Goal: Task Accomplishment & Management: Complete application form

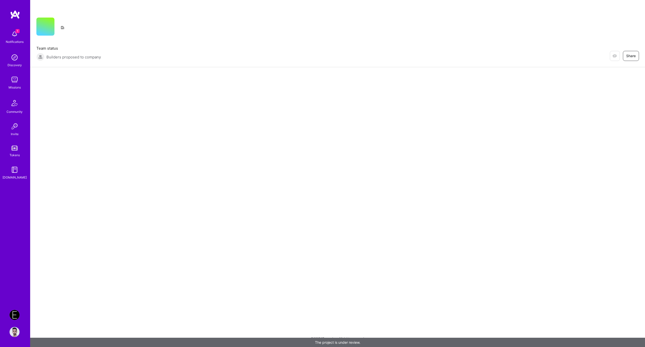
click at [214, 38] on div "Restore Not Interested Share Team status Builders proposed to company Restore N…" at bounding box center [337, 33] width 615 height 67
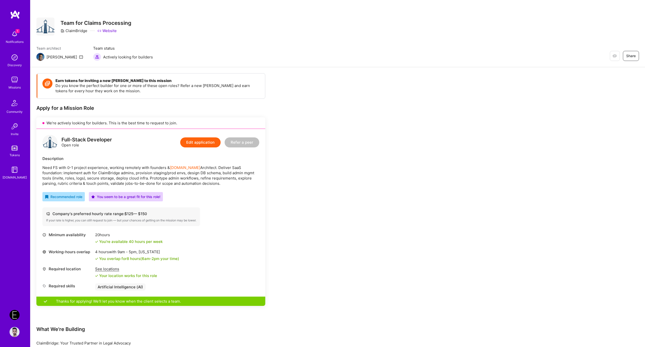
click at [16, 85] on div "Missions" at bounding box center [15, 87] width 12 height 5
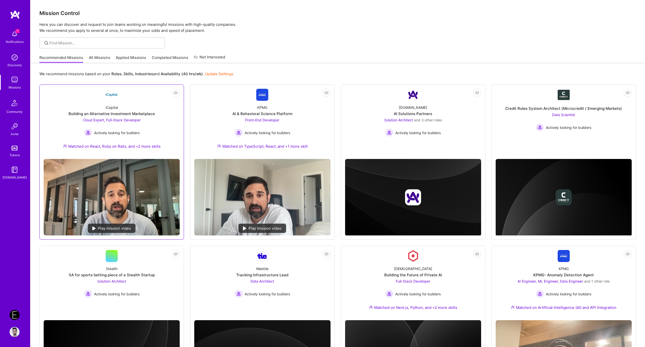
click at [149, 110] on div "iCapital Building an Alternative Investment Marketplace Cloud Expert, Full-Stac…" at bounding box center [112, 128] width 136 height 54
click at [281, 51] on div "Mission Control Here you can discover and request to join teams working on mean…" at bounding box center [337, 287] width 615 height 575
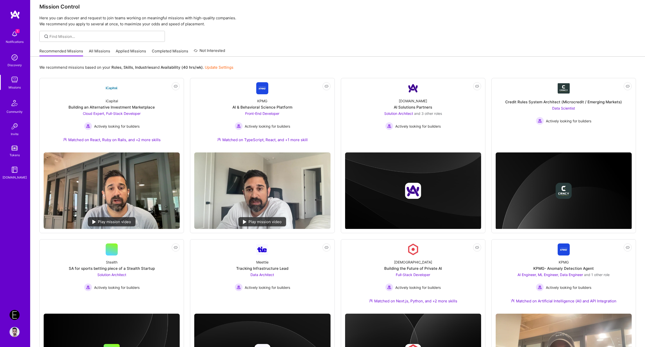
scroll to position [16, 0]
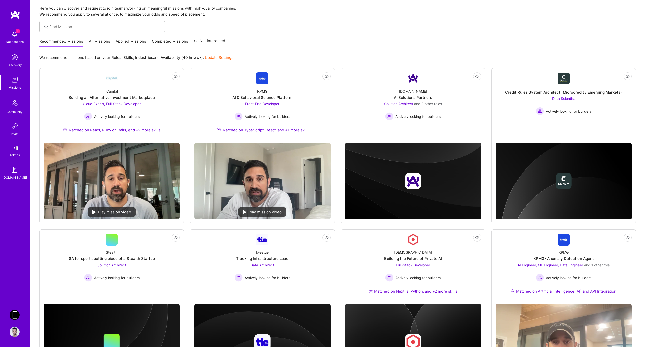
click at [301, 39] on div "Recommended Missions All Missions Applied Missions Completed Missions Not Inter…" at bounding box center [337, 41] width 597 height 11
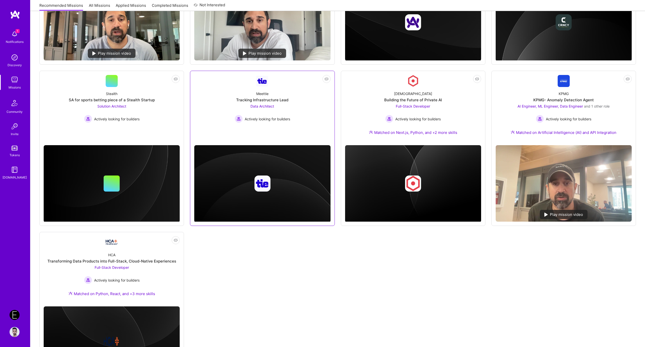
scroll to position [179, 0]
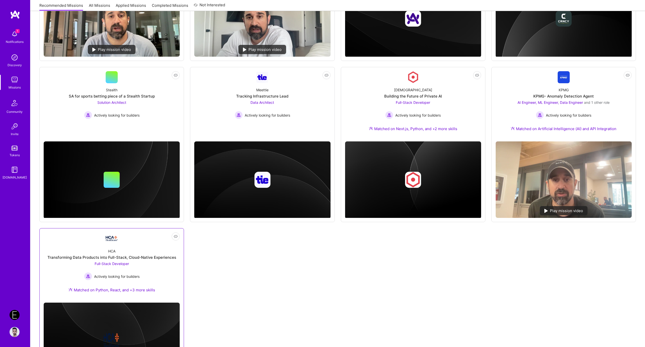
click at [114, 252] on div "HCA" at bounding box center [111, 251] width 7 height 5
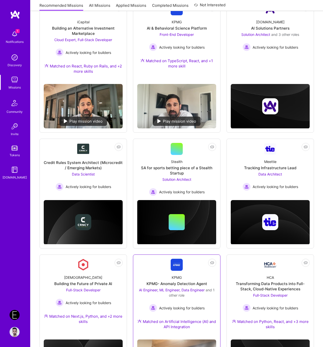
scroll to position [0, 0]
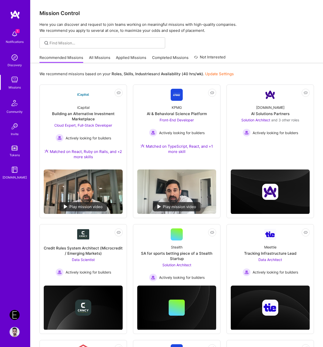
click at [269, 40] on div at bounding box center [176, 42] width 292 height 11
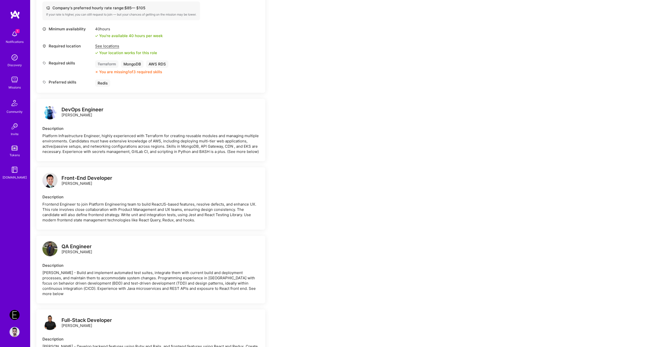
scroll to position [409, 0]
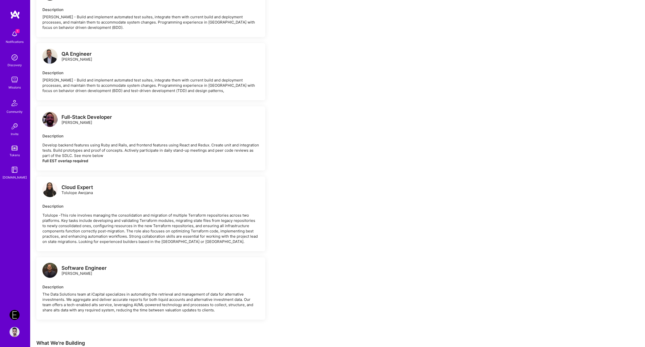
scroll to position [1183, 0]
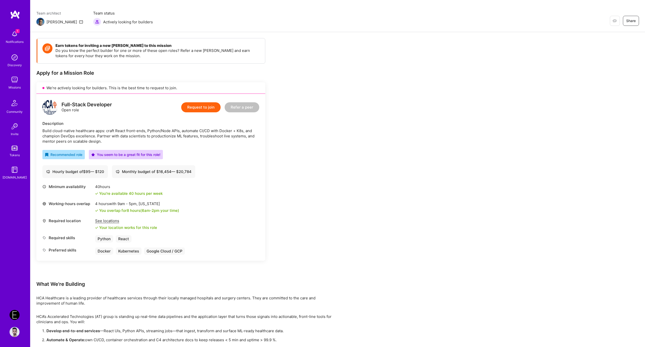
scroll to position [64, 0]
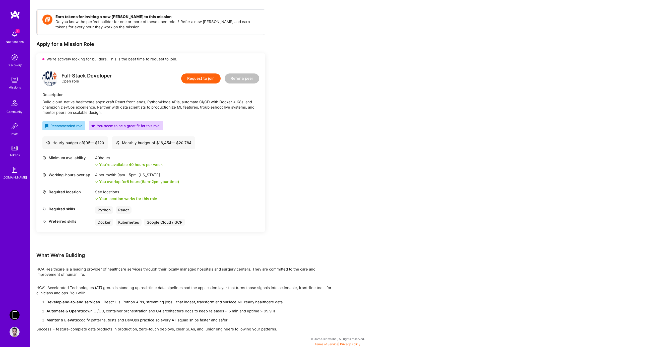
click at [162, 105] on div "Build cloud-native healthcare apps: craft React front-ends, Python/Node APIs, a…" at bounding box center [150, 107] width 217 height 16
click at [172, 108] on div "Build cloud-native healthcare apps: craft React front-ends, Python/Node APIs, a…" at bounding box center [150, 107] width 217 height 16
click at [174, 109] on div "Build cloud-native healthcare apps: craft React front-ends, Python/Node APIs, a…" at bounding box center [150, 107] width 217 height 16
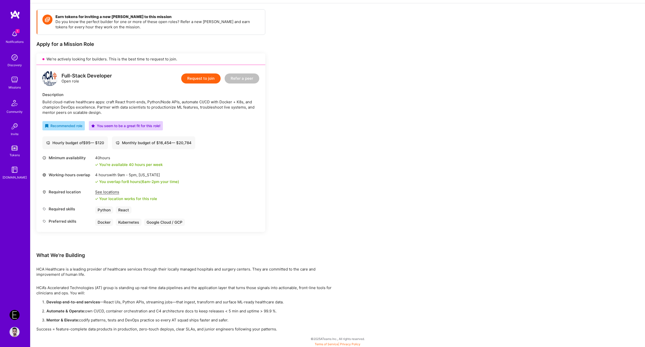
scroll to position [50, 0]
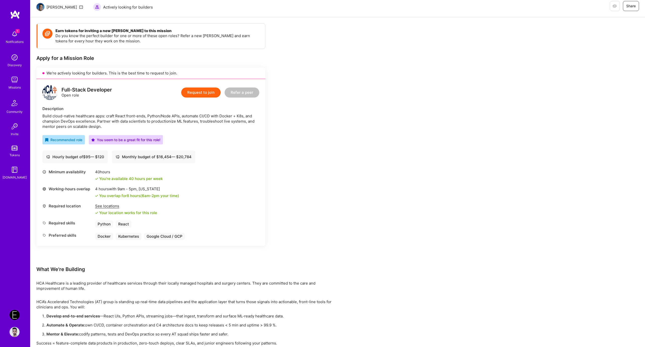
click at [286, 247] on div "Earn tokens for inviting a new [PERSON_NAME] to this mission Do you know the pe…" at bounding box center [186, 184] width 301 height 323
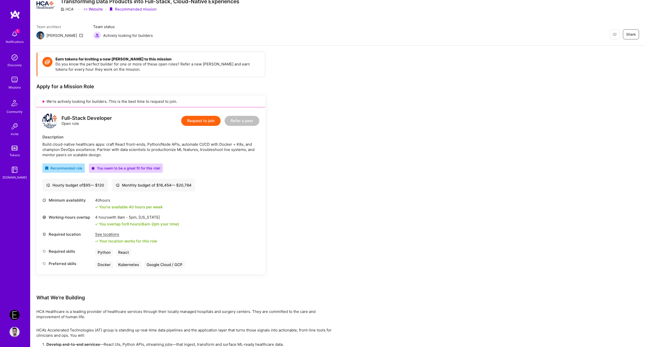
scroll to position [0, 0]
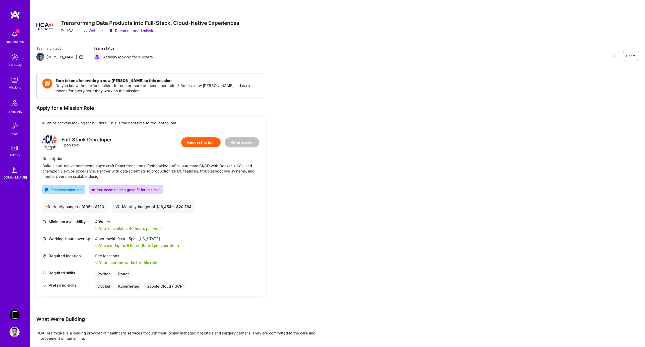
click at [203, 144] on button "Request to join" at bounding box center [200, 143] width 39 height 10
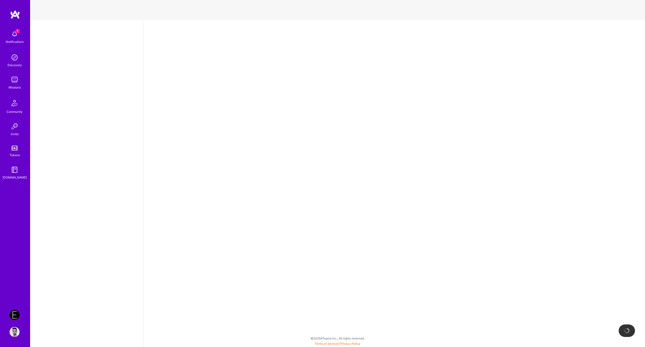
select select "US"
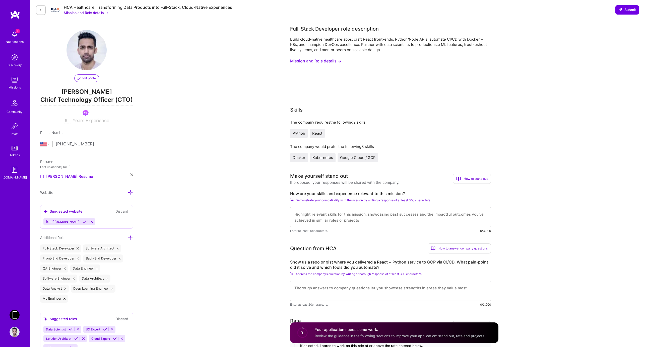
click at [316, 135] on span "React" at bounding box center [317, 133] width 10 height 5
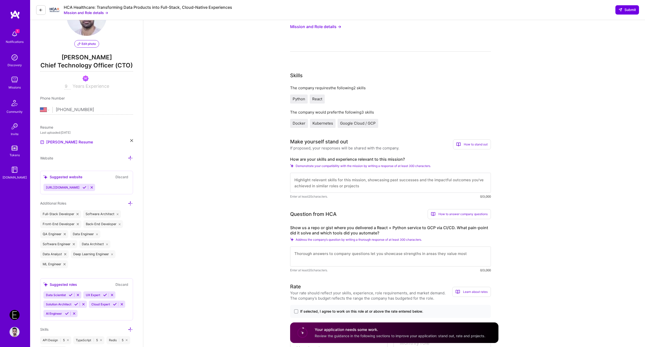
scroll to position [40, 0]
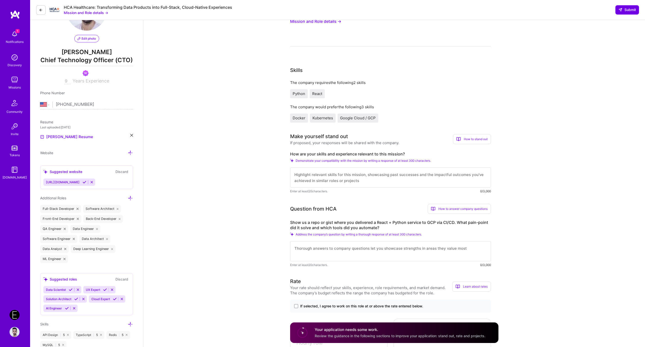
click at [352, 186] on textarea at bounding box center [390, 178] width 201 height 20
click at [354, 181] on textarea at bounding box center [390, 178] width 201 height 20
click at [340, 160] on span "Demonstrate your compatibility with the mission by writing a response of at lea…" at bounding box center [363, 161] width 135 height 4
click at [349, 173] on textarea at bounding box center [390, 178] width 201 height 20
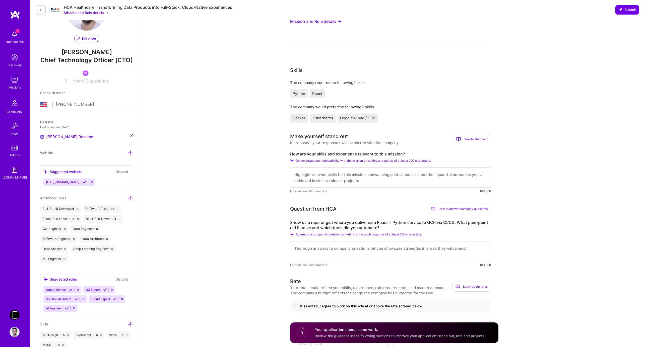
click at [352, 180] on textarea at bounding box center [390, 178] width 201 height 20
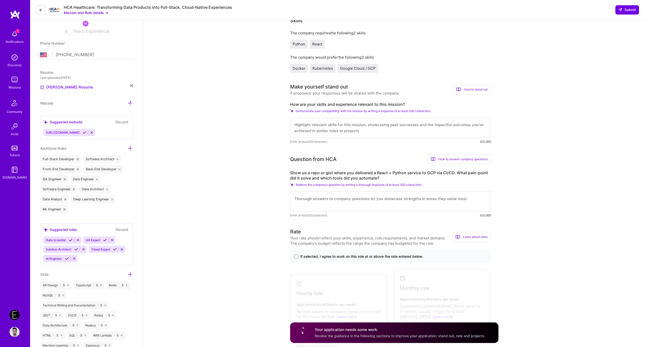
scroll to position [155, 0]
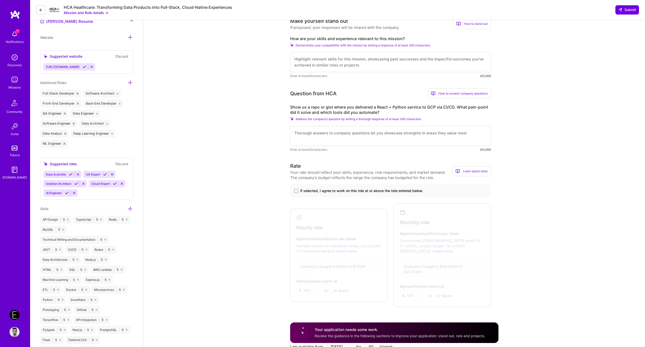
click at [354, 187] on div "If selected, I agree to work on this role at or above the rate entered below." at bounding box center [390, 190] width 201 height 13
click at [354, 191] on span "If selected, I agree to work on this role at or above the rate entered below." at bounding box center [361, 190] width 123 height 5
click at [0, 0] on input "If selected, I agree to work on this role at or above the rate entered below." at bounding box center [0, 0] width 0 height 0
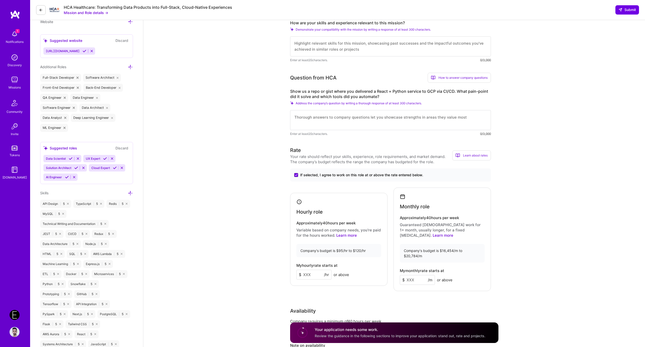
scroll to position [175, 0]
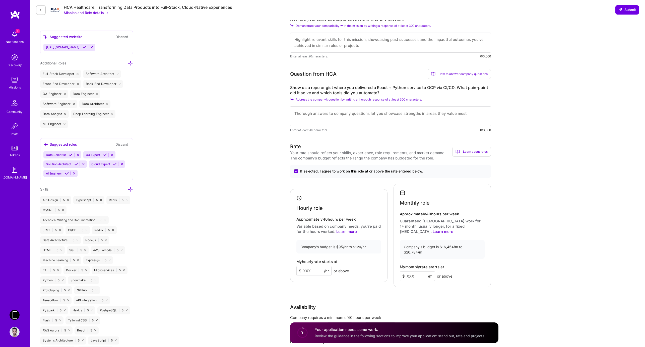
click at [313, 267] on input at bounding box center [313, 271] width 35 height 10
type input "120"
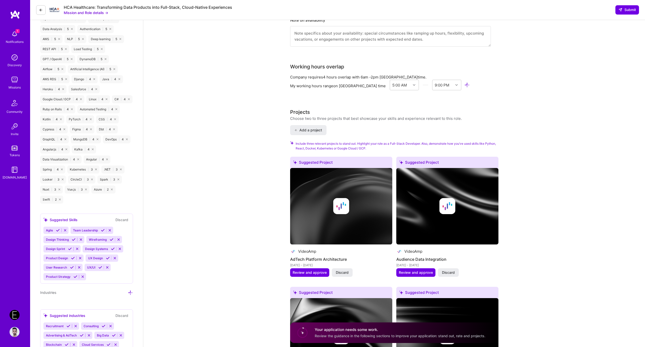
scroll to position [501, 0]
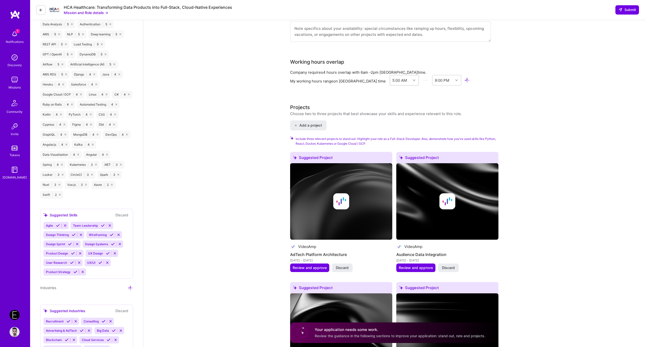
click at [391, 77] on div "5:00 AM" at bounding box center [400, 80] width 21 height 10
click at [438, 75] on div "9:00 PM" at bounding box center [442, 80] width 21 height 10
click at [392, 78] on div "5:00 AM" at bounding box center [399, 80] width 15 height 5
click at [435, 78] on div "9:00 PM" at bounding box center [442, 80] width 15 height 5
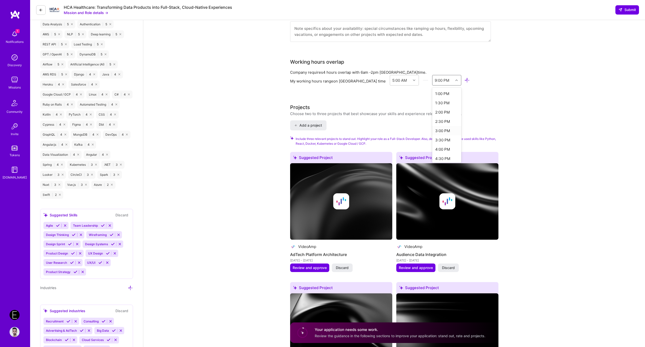
click at [432, 126] on div "3:00 PM" at bounding box center [446, 130] width 29 height 9
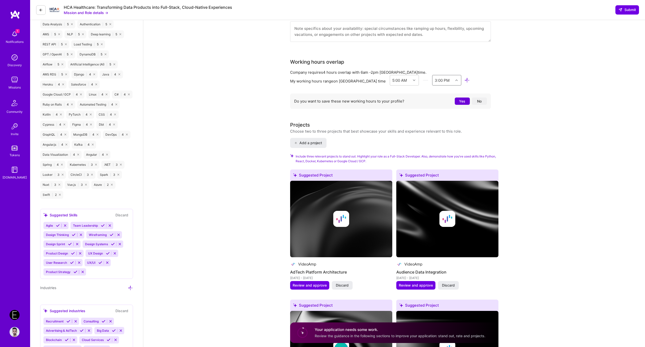
click at [501, 87] on div "Full-Stack Developer role description Build cloud-native healthcare apps: craft…" at bounding box center [394, 186] width 502 height 1335
click at [462, 98] on button "Yes" at bounding box center [462, 101] width 15 height 7
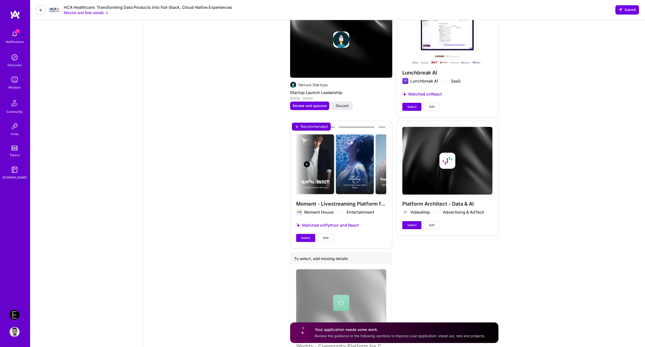
scroll to position [927, 0]
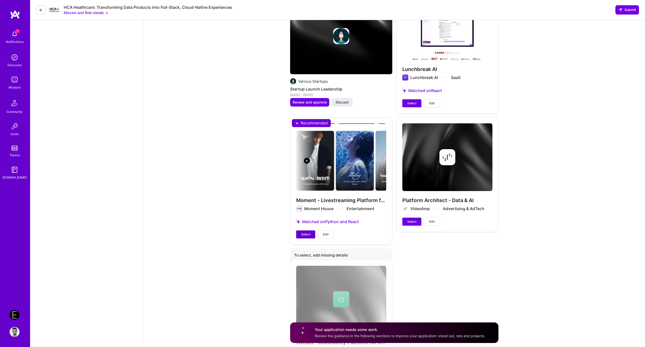
click at [308, 239] on button "Select" at bounding box center [305, 235] width 19 height 8
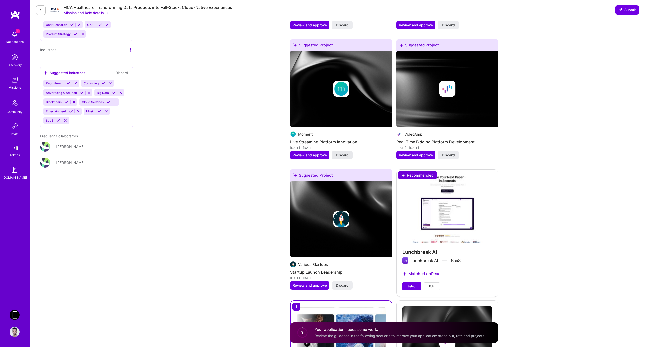
scroll to position [740, 0]
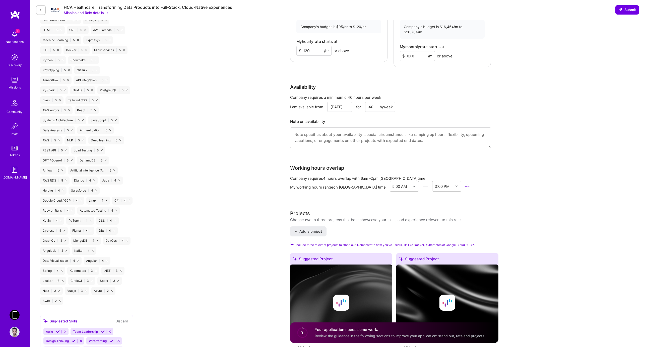
scroll to position [385, 0]
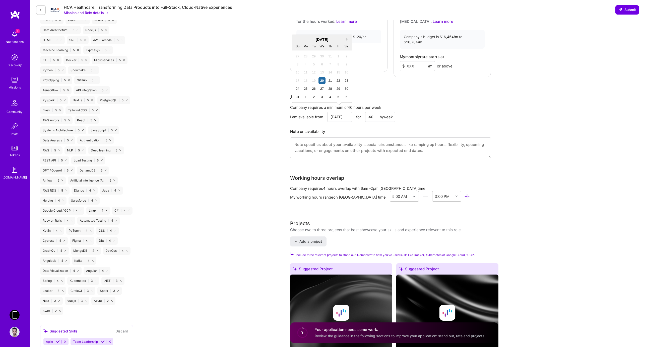
click at [338, 112] on input "[DATE]" at bounding box center [339, 117] width 25 height 10
click at [508, 128] on div "Full-Stack Developer role description Build cloud-native healthcare apps: craft…" at bounding box center [394, 291] width 502 height 1313
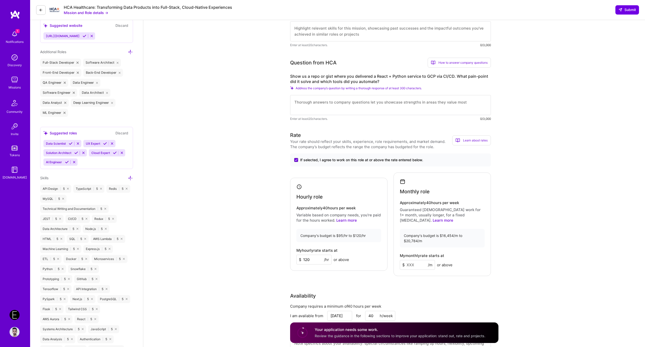
scroll to position [108, 0]
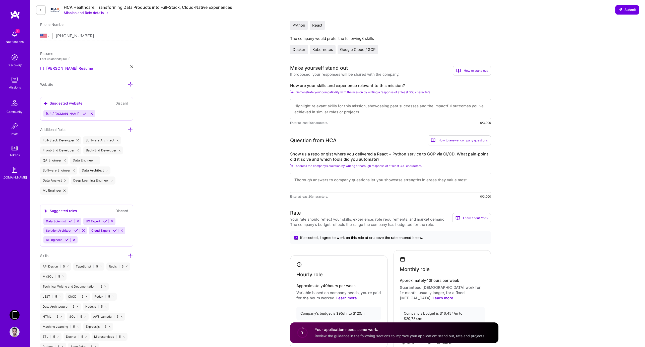
click at [387, 181] on textarea at bounding box center [390, 183] width 201 height 20
click at [378, 158] on label "Show us a repo or gist where you delivered a React + Python service to GCP via …" at bounding box center [390, 157] width 201 height 11
drag, startPoint x: 378, startPoint y: 158, endPoint x: 290, endPoint y: 153, distance: 87.7
click at [290, 153] on label "Show us a repo or gist where you delivered a React + Python service to GCP via …" at bounding box center [390, 157] width 201 height 11
copy label "Show us a repo or gist where you delivered a React + Python service to GCP via …"
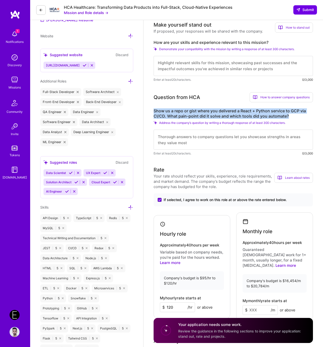
scroll to position [158, 0]
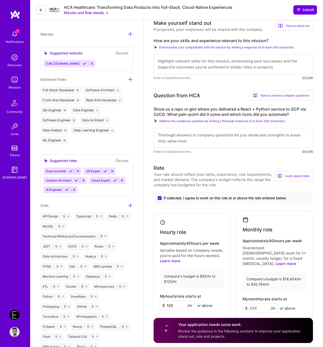
click at [198, 36] on div "Make yourself stand out If proposed, your responses will be shared with the com…" at bounding box center [232, 49] width 159 height 61
click at [198, 40] on label "How are your skills and experience relevant to this mission?" at bounding box center [232, 40] width 159 height 5
copy label "How are your skills and experience relevant to this mission?"
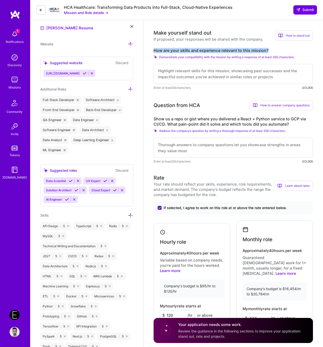
scroll to position [0, 0]
